Goal: Information Seeking & Learning: Find specific page/section

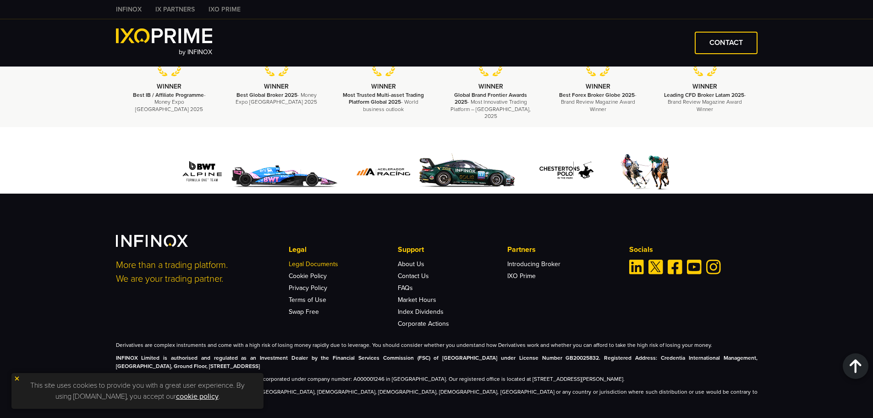
click at [322, 260] on link "Legal Documents" at bounding box center [314, 264] width 50 height 8
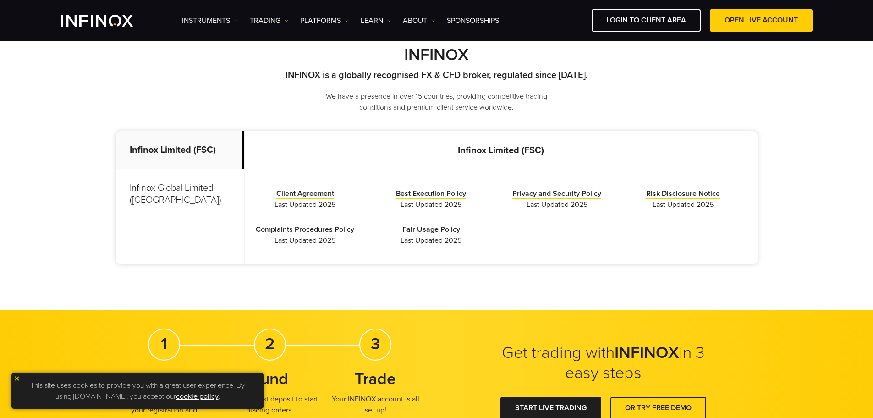
click at [183, 190] on p "Infinox Global Limited (Anguilla)" at bounding box center [180, 194] width 128 height 50
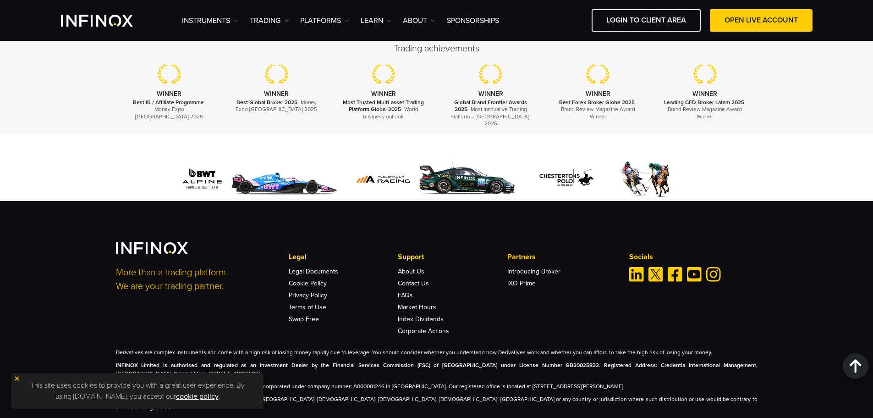
scroll to position [1151, 0]
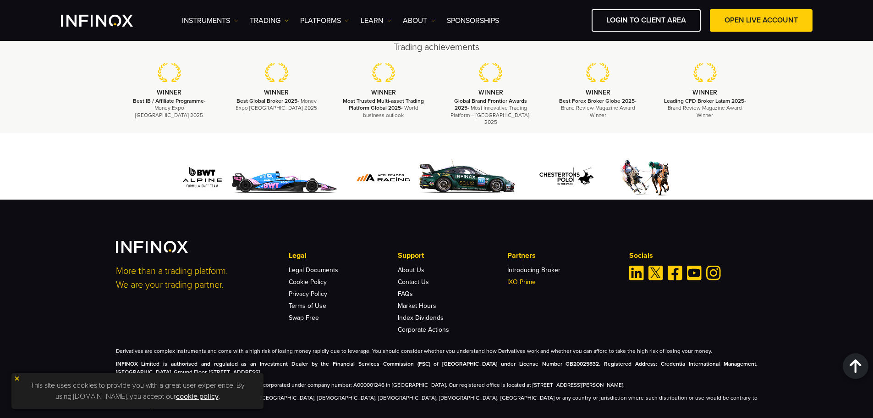
click at [530, 278] on link "IXO Prime" at bounding box center [522, 282] width 28 height 8
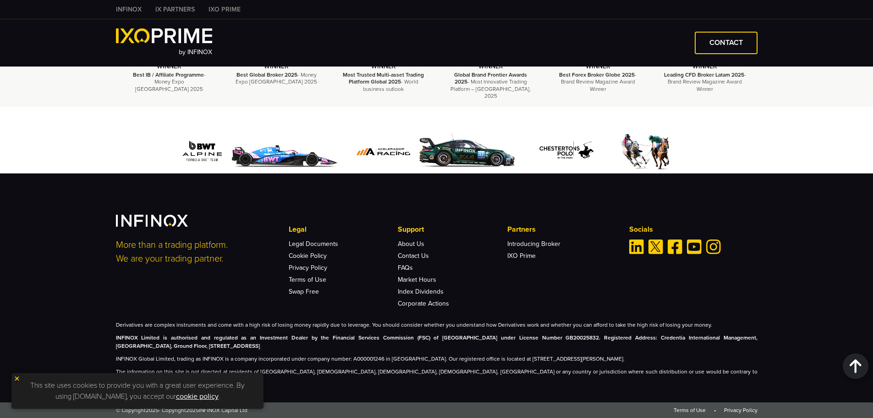
scroll to position [2144, 0]
